Goal: Task Accomplishment & Management: Manage account settings

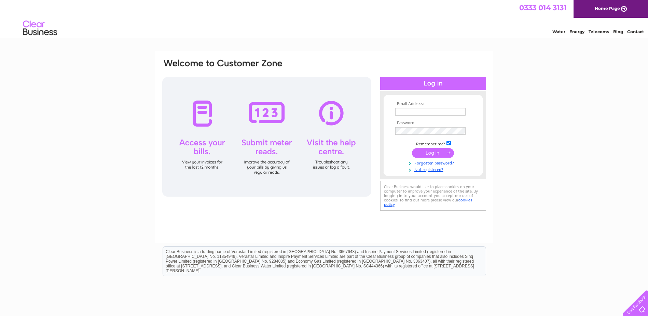
click at [443, 112] on input "text" at bounding box center [430, 112] width 70 height 8
type input "[EMAIL_ADDRESS][DOMAIN_NAME]"
click at [426, 155] on input "submit" at bounding box center [433, 154] width 42 height 10
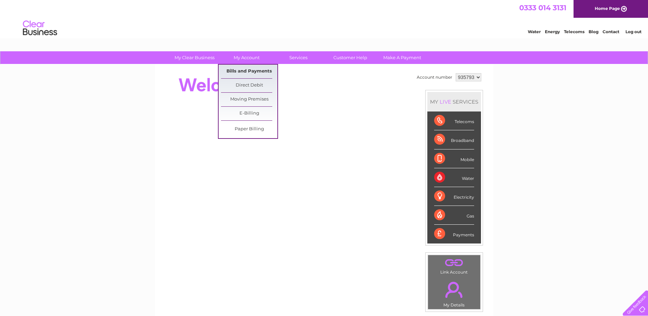
click at [251, 73] on link "Bills and Payments" at bounding box center [249, 72] width 56 height 14
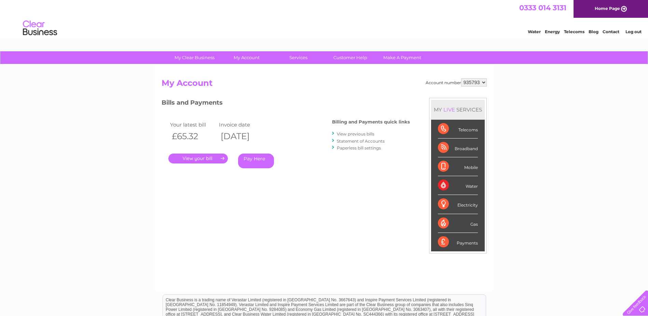
click at [195, 159] on link "." at bounding box center [197, 158] width 59 height 10
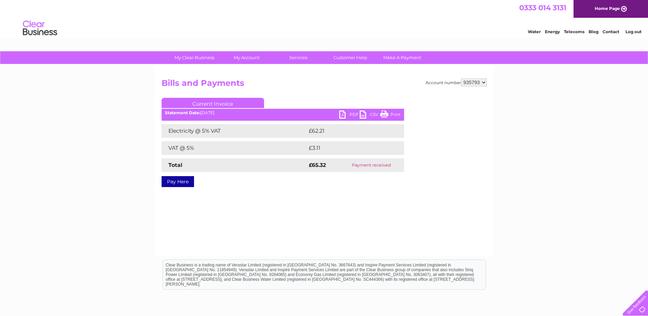
click at [312, 169] on td "£65.32" at bounding box center [323, 165] width 32 height 14
click at [345, 114] on link "PDF" at bounding box center [349, 115] width 20 height 10
